Goal: Task Accomplishment & Management: Use online tool/utility

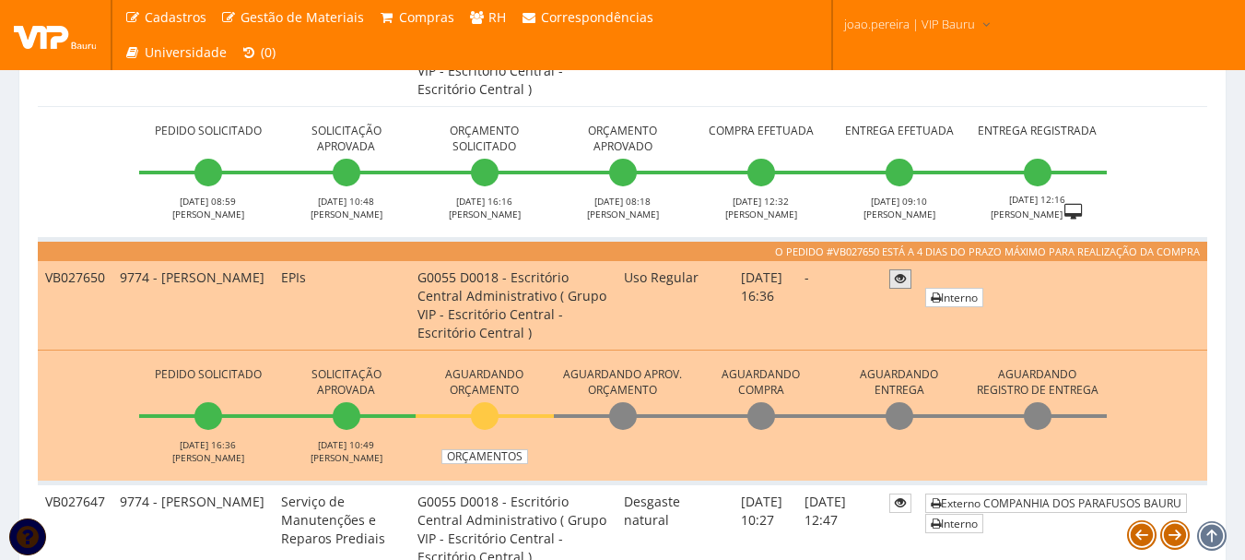
scroll to position [1014, 0]
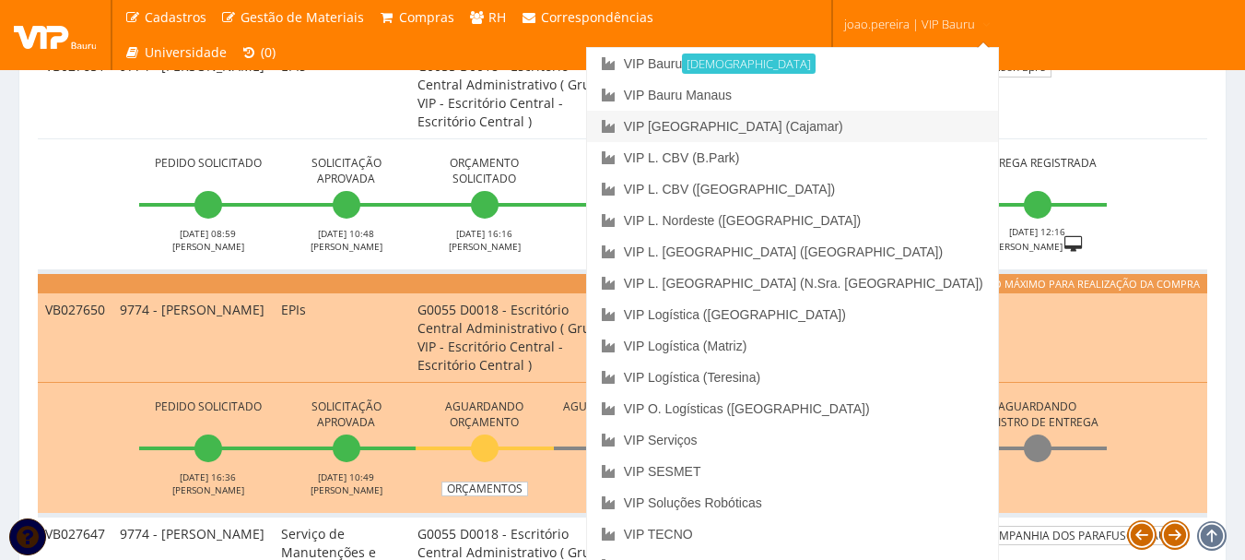
click at [869, 124] on link "VIP [GEOGRAPHIC_DATA] (Cajamar)" at bounding box center [792, 126] width 411 height 31
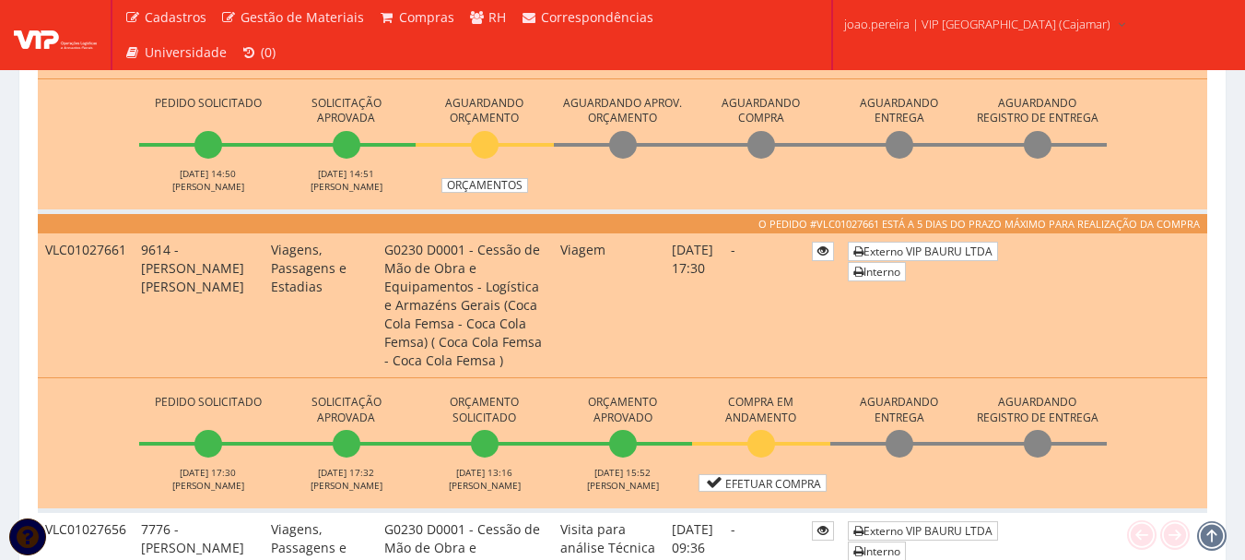
scroll to position [830, 0]
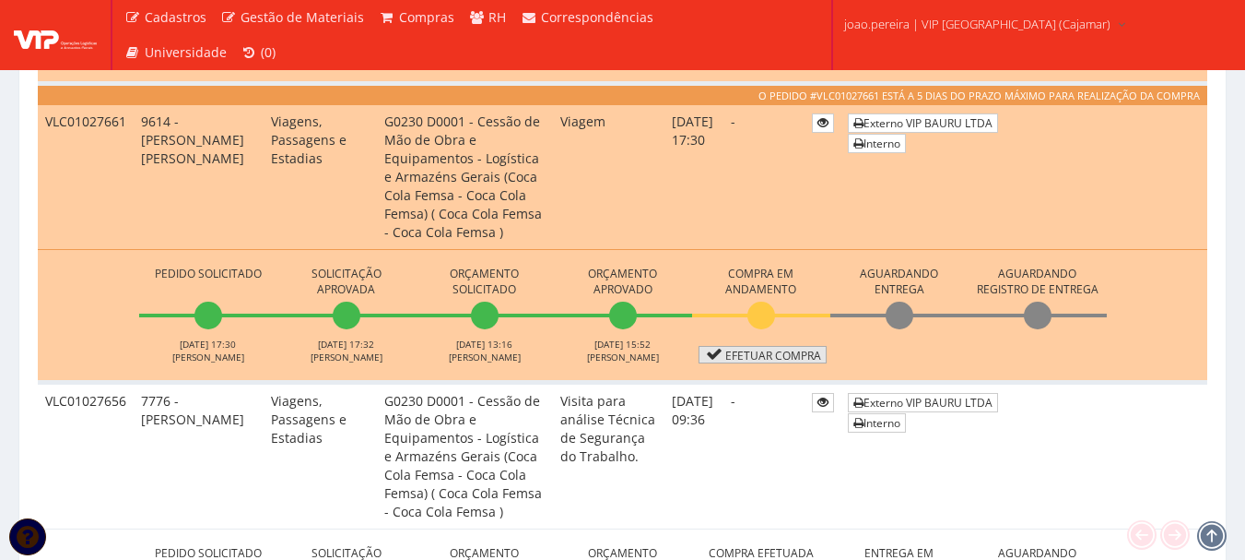
click at [795, 357] on link "Efetuar Compra" at bounding box center [763, 355] width 128 height 18
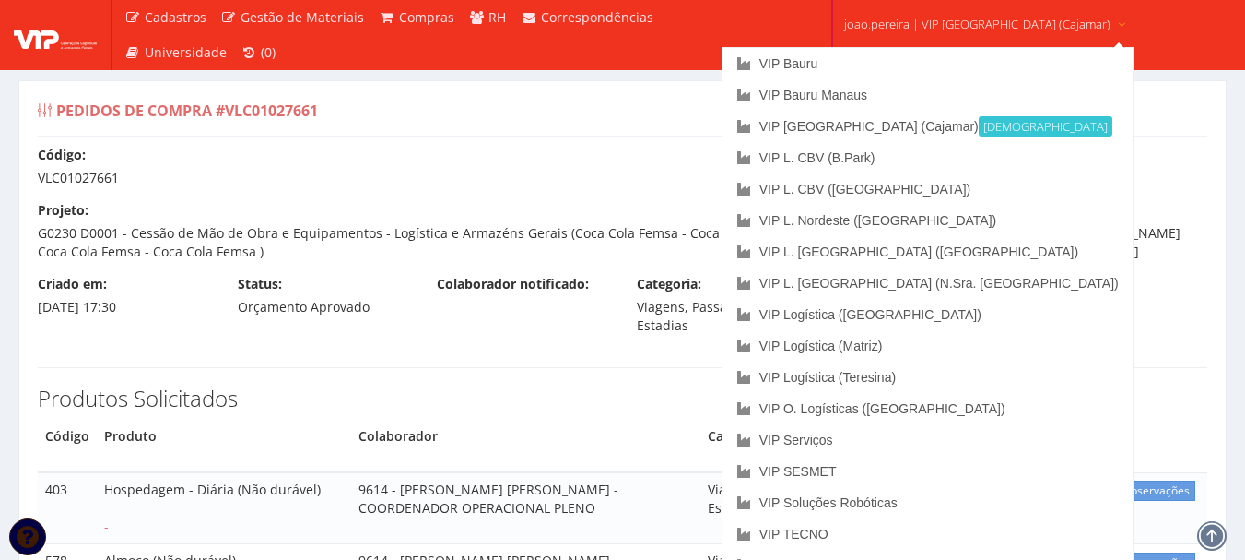
click at [973, 17] on span "joao.pereira | VIP [GEOGRAPHIC_DATA] (Cajamar)" at bounding box center [977, 24] width 266 height 18
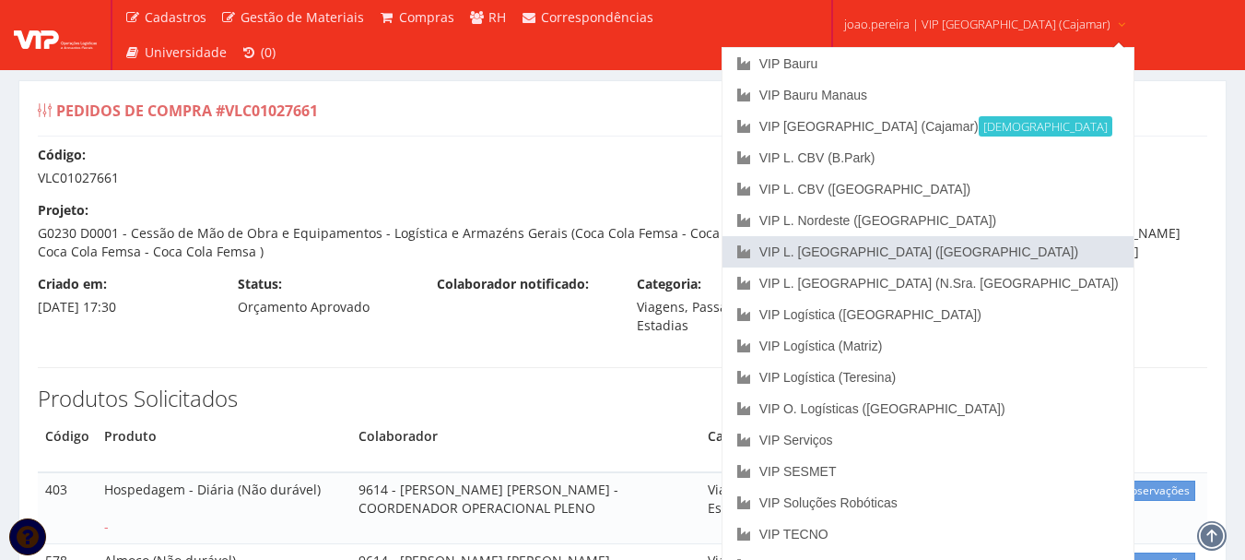
click at [975, 252] on link "VIP L. [GEOGRAPHIC_DATA] ([GEOGRAPHIC_DATA])" at bounding box center [928, 251] width 411 height 31
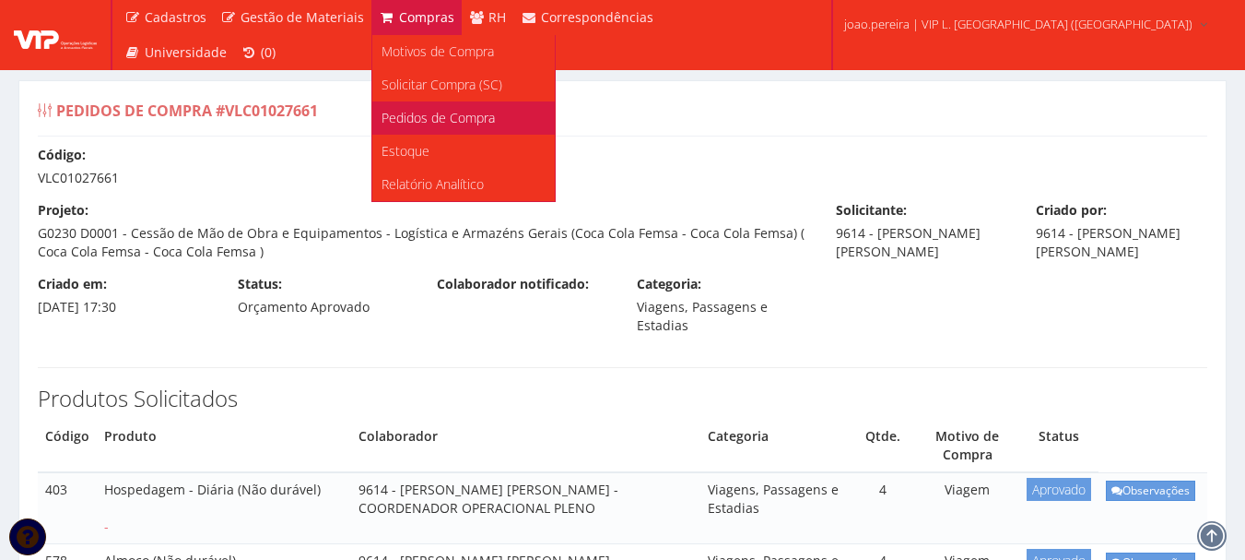
click at [431, 106] on link "Pedidos de Compra" at bounding box center [463, 117] width 183 height 33
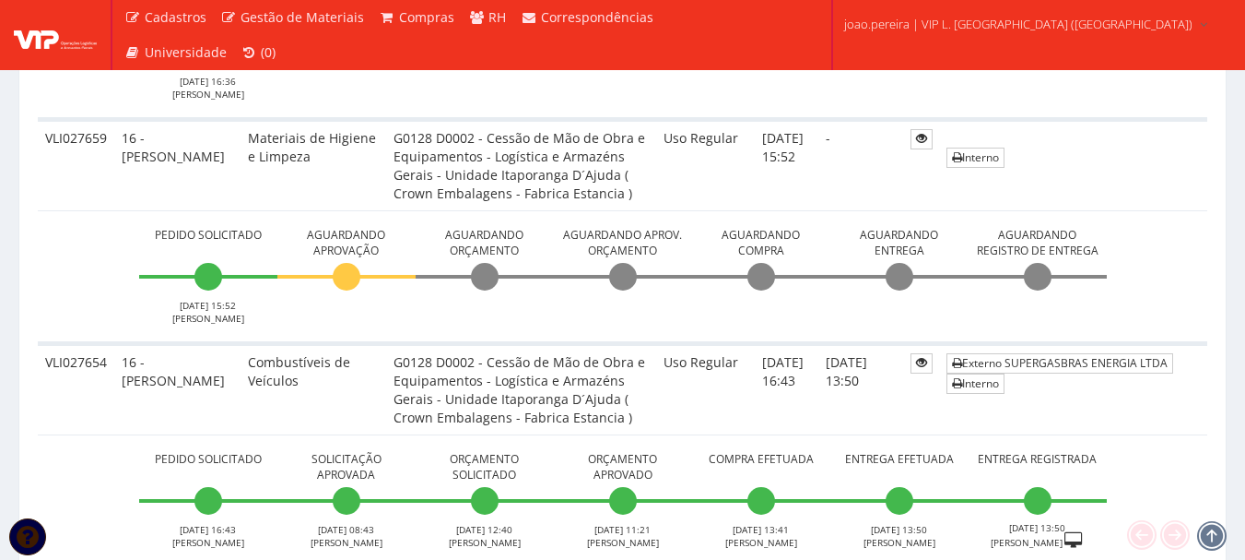
scroll to position [1014, 0]
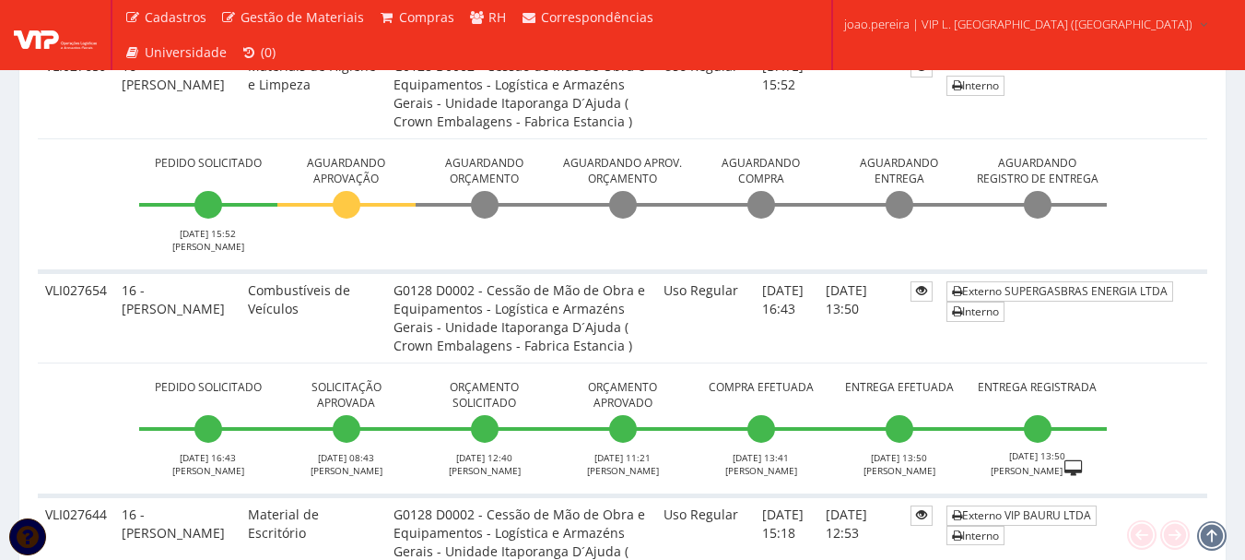
drag, startPoint x: 57, startPoint y: 154, endPoint x: 0, endPoint y: 121, distance: 66.1
click at [56, 154] on td "Pedido Solicitado 20/08/2025 15:52 JOSE SIQUEIRA Aguardando Aprovação Aguardand…" at bounding box center [623, 204] width 1170 height 133
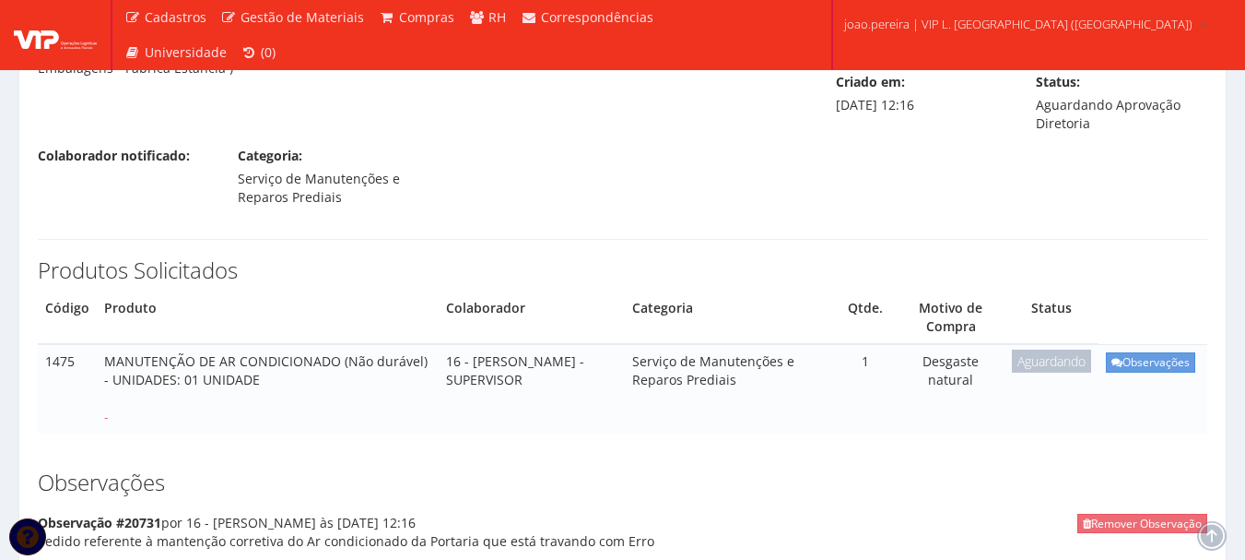
scroll to position [184, 0]
